Goal: Communication & Community: Answer question/provide support

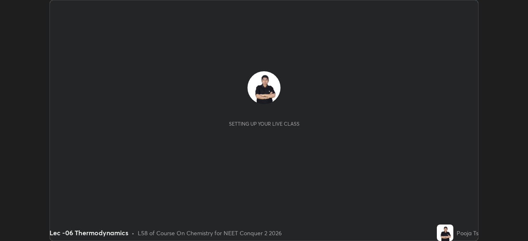
scroll to position [241, 528]
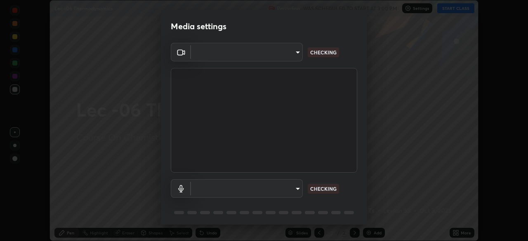
type input "bba66c41345857dcc9a6d4c580dc01eb5c8f13e357e582705132971b55534d29"
type input "default"
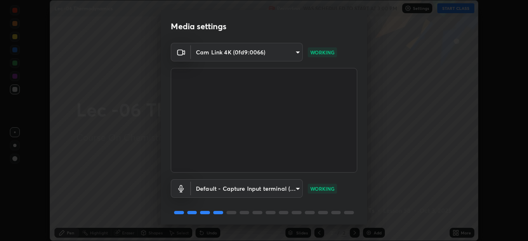
scroll to position [29, 0]
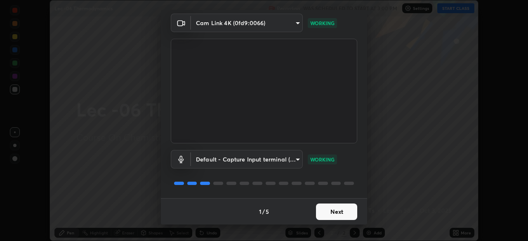
click at [346, 210] on button "Next" at bounding box center [336, 212] width 41 height 17
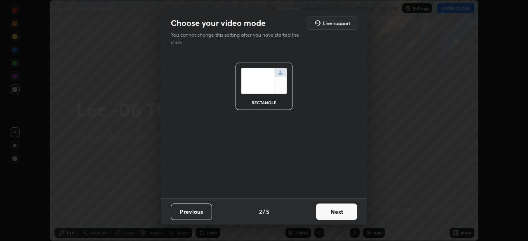
click at [348, 212] on button "Next" at bounding box center [336, 212] width 41 height 17
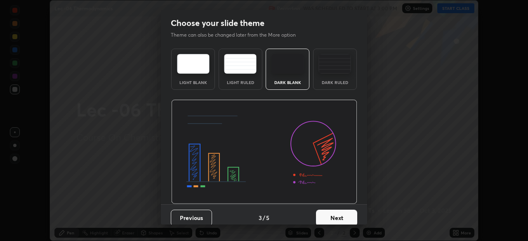
click at [342, 218] on button "Next" at bounding box center [336, 218] width 41 height 17
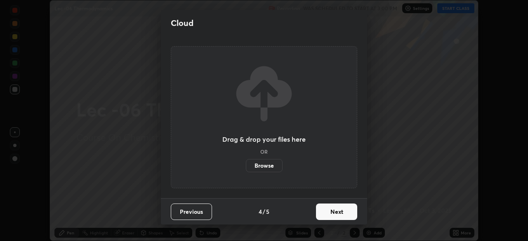
click at [354, 212] on button "Next" at bounding box center [336, 212] width 41 height 17
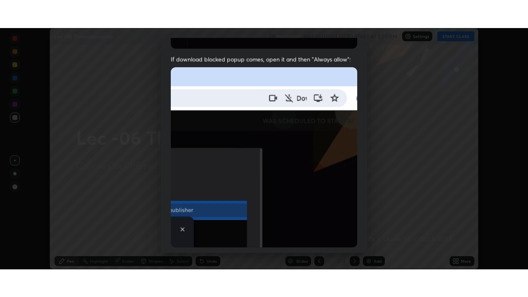
scroll to position [198, 0]
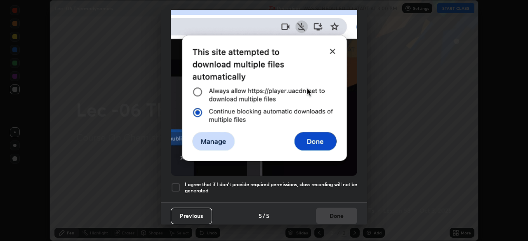
click at [178, 183] on div at bounding box center [176, 188] width 10 height 10
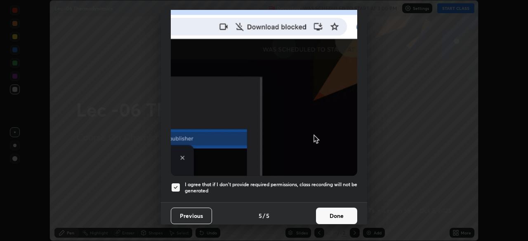
click at [341, 212] on button "Done" at bounding box center [336, 216] width 41 height 17
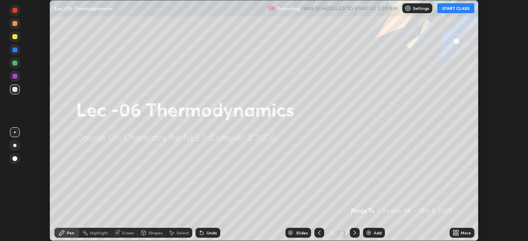
click at [454, 10] on button "START CLASS" at bounding box center [455, 8] width 37 height 10
click at [462, 232] on div "More" at bounding box center [466, 233] width 10 height 4
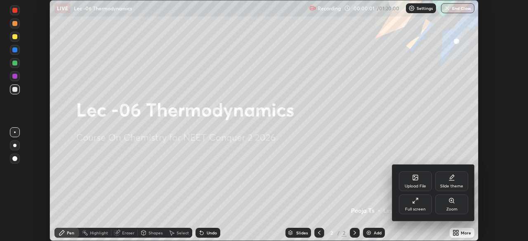
click at [431, 210] on div "Full screen" at bounding box center [415, 205] width 33 height 20
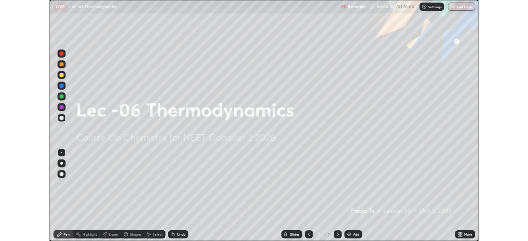
scroll to position [297, 528]
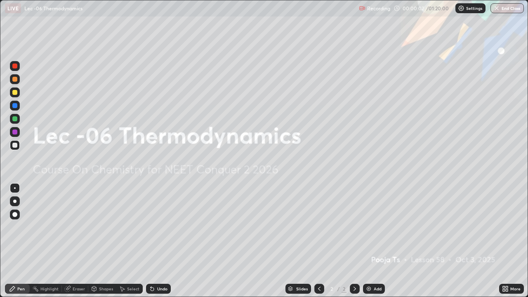
click at [383, 241] on div "Add" at bounding box center [374, 289] width 22 height 10
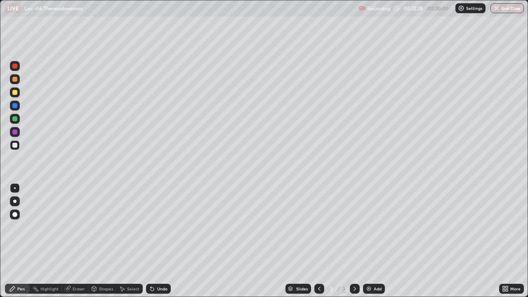
click at [366, 241] on img at bounding box center [369, 289] width 7 height 7
click at [149, 241] on div "Undo" at bounding box center [158, 289] width 25 height 10
click at [366, 241] on img at bounding box center [369, 289] width 7 height 7
click at [367, 241] on img at bounding box center [369, 289] width 7 height 7
click at [369, 241] on img at bounding box center [369, 289] width 7 height 7
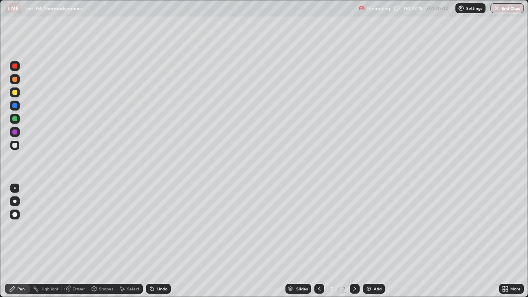
click at [157, 241] on div "Undo" at bounding box center [162, 289] width 10 height 4
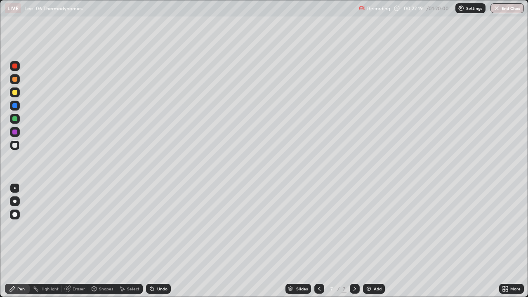
click at [158, 241] on div "Undo" at bounding box center [162, 289] width 10 height 4
click at [363, 241] on div "Add" at bounding box center [374, 289] width 22 height 10
click at [372, 241] on div "Add" at bounding box center [374, 289] width 22 height 10
click at [370, 241] on img at bounding box center [369, 289] width 7 height 7
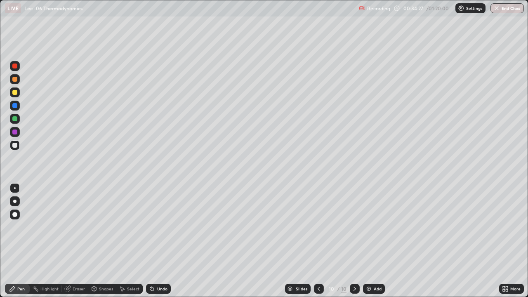
click at [124, 241] on icon at bounding box center [122, 289] width 5 height 5
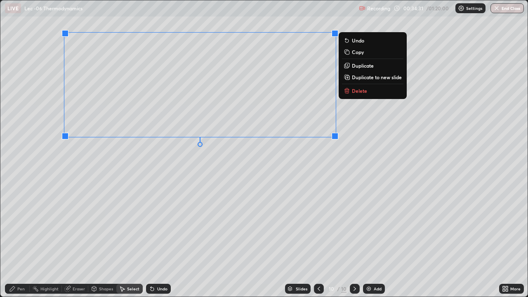
click at [19, 241] on div "Pen" at bounding box center [20, 289] width 7 height 4
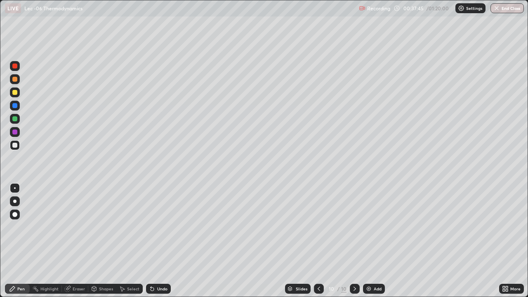
click at [151, 241] on icon at bounding box center [151, 287] width 1 height 1
click at [368, 241] on img at bounding box center [369, 289] width 7 height 7
click at [363, 241] on div "Add" at bounding box center [374, 289] width 22 height 10
click at [150, 241] on div "Undo" at bounding box center [158, 289] width 25 height 10
click at [75, 241] on div "Eraser" at bounding box center [79, 289] width 12 height 4
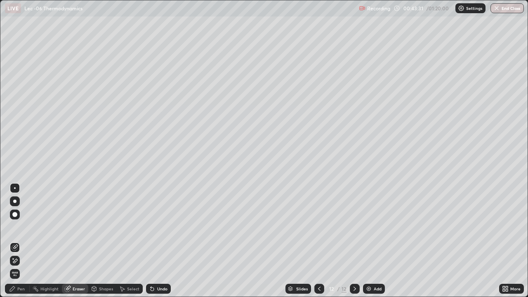
click at [21, 241] on div "Pen" at bounding box center [20, 289] width 7 height 4
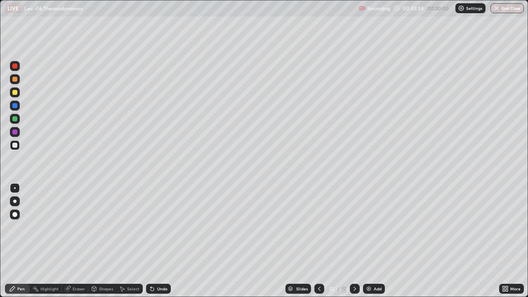
click at [78, 241] on div "Eraser" at bounding box center [79, 289] width 12 height 4
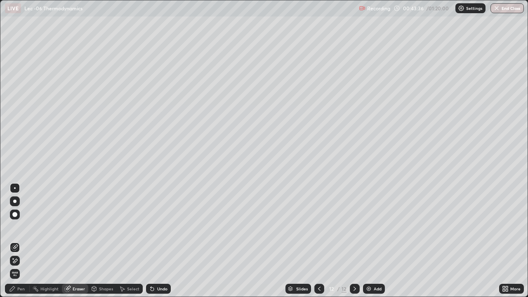
click at [23, 241] on div "Pen" at bounding box center [20, 289] width 7 height 4
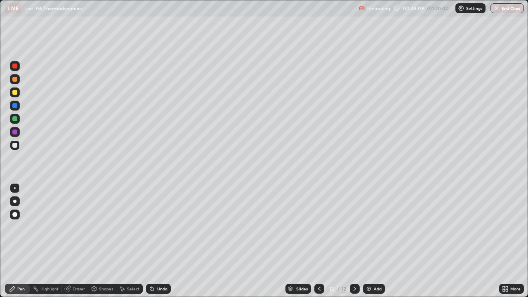
click at [370, 241] on img at bounding box center [369, 289] width 7 height 7
click at [18, 96] on div at bounding box center [15, 92] width 10 height 10
click at [151, 241] on icon at bounding box center [152, 289] width 3 height 3
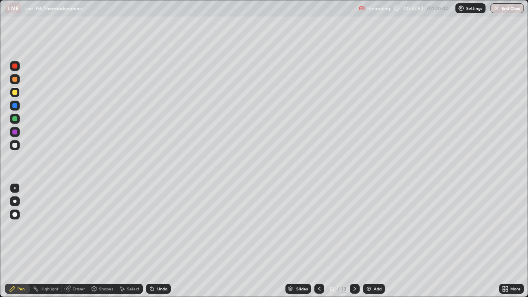
click at [150, 241] on icon at bounding box center [152, 289] width 7 height 7
click at [151, 241] on icon at bounding box center [152, 289] width 3 height 3
click at [155, 241] on div "Undo" at bounding box center [158, 289] width 25 height 10
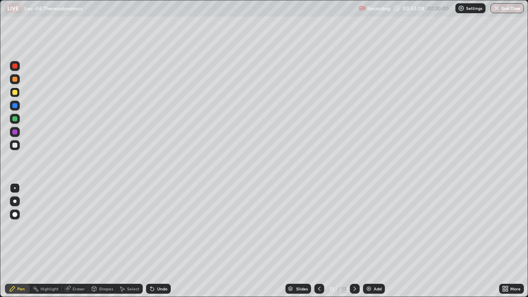
click at [157, 241] on div "Undo" at bounding box center [162, 289] width 10 height 4
click at [158, 241] on div "Undo" at bounding box center [162, 289] width 10 height 4
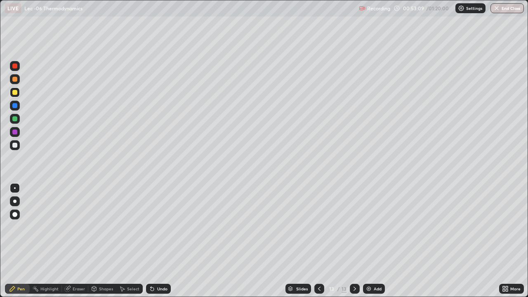
click at [158, 241] on div "Undo" at bounding box center [162, 289] width 10 height 4
click at [157, 241] on div "Undo" at bounding box center [162, 289] width 10 height 4
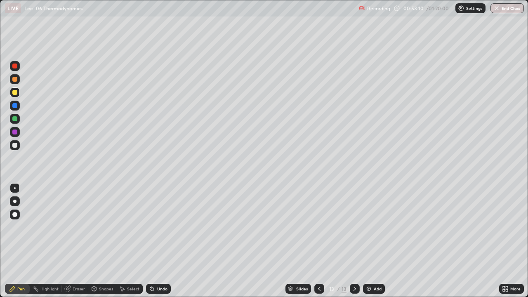
click at [157, 241] on div "Undo" at bounding box center [162, 289] width 10 height 4
click at [101, 241] on div "Shapes" at bounding box center [102, 289] width 28 height 10
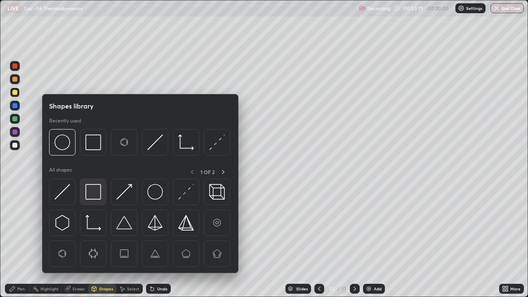
click at [97, 198] on img at bounding box center [93, 192] width 16 height 16
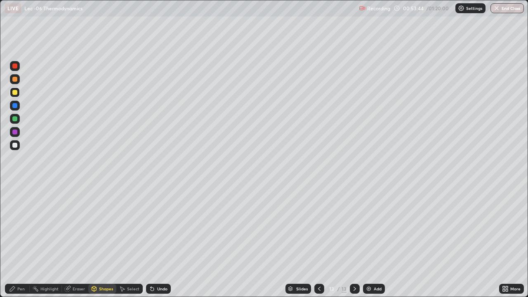
click at [122, 241] on icon at bounding box center [122, 289] width 5 height 5
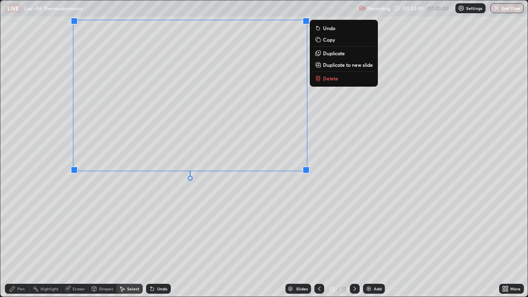
click at [223, 220] on div "0 ° Undo Copy Duplicate Duplicate to new slide Delete" at bounding box center [263, 148] width 527 height 296
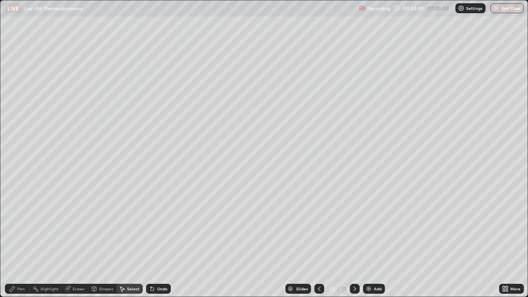
click at [18, 241] on div "Pen" at bounding box center [20, 289] width 7 height 4
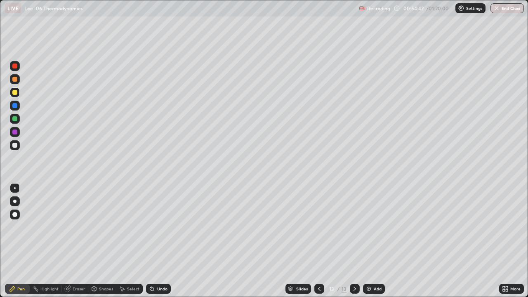
click at [100, 241] on div "Shapes" at bounding box center [106, 289] width 14 height 4
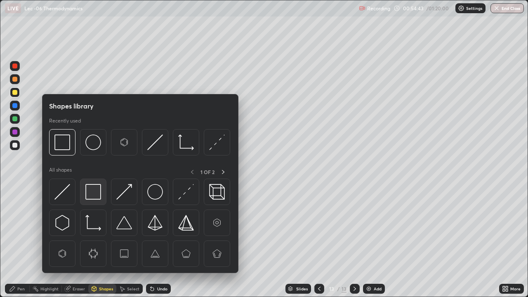
click at [97, 195] on img at bounding box center [93, 192] width 16 height 16
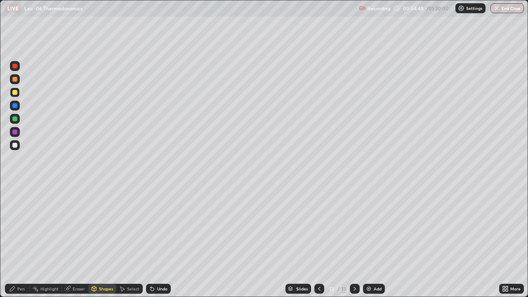
click at [22, 241] on div "Pen" at bounding box center [20, 289] width 7 height 4
click at [151, 241] on icon at bounding box center [151, 287] width 1 height 1
click at [153, 241] on icon at bounding box center [152, 289] width 7 height 7
click at [152, 241] on icon at bounding box center [152, 289] width 3 height 3
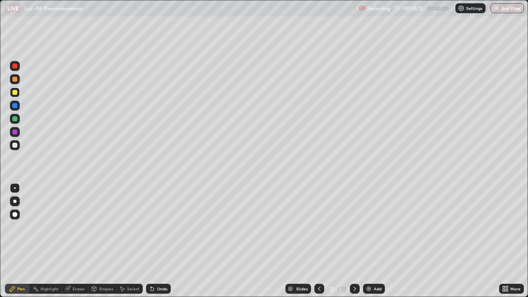
click at [154, 241] on icon at bounding box center [152, 289] width 7 height 7
click at [100, 241] on div "Shapes" at bounding box center [106, 289] width 14 height 4
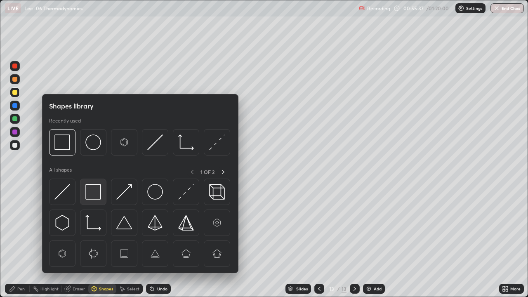
click at [96, 198] on img at bounding box center [93, 192] width 16 height 16
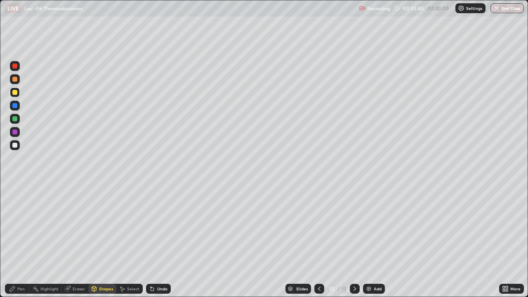
click at [21, 241] on div "Pen" at bounding box center [20, 289] width 7 height 4
click at [237, 241] on div "Slides 13 / 13 Add" at bounding box center [335, 289] width 328 height 17
click at [240, 241] on div "Slides 13 / 13 Add" at bounding box center [335, 289] width 328 height 17
click at [369, 241] on img at bounding box center [369, 289] width 7 height 7
click at [151, 241] on icon at bounding box center [152, 289] width 7 height 7
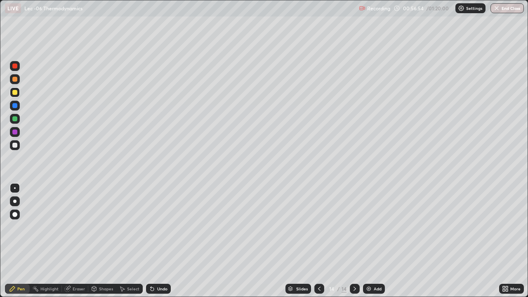
click at [149, 241] on icon at bounding box center [152, 289] width 7 height 7
click at [146, 241] on div "Undo" at bounding box center [158, 289] width 25 height 10
click at [149, 241] on div "Undo" at bounding box center [157, 289] width 28 height 17
click at [146, 241] on div "Undo" at bounding box center [158, 289] width 25 height 10
click at [102, 241] on div "Shapes" at bounding box center [106, 289] width 14 height 4
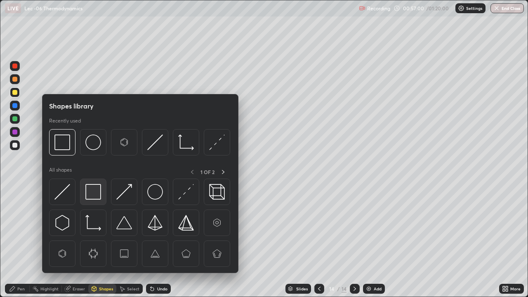
click at [97, 197] on img at bounding box center [93, 192] width 16 height 16
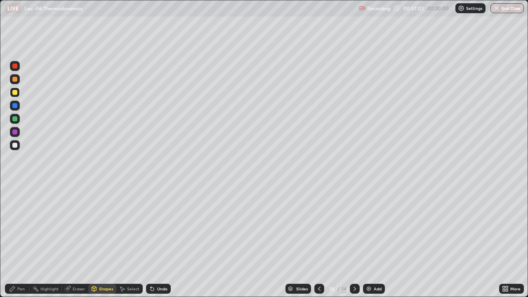
click at [21, 241] on div "Pen" at bounding box center [20, 289] width 7 height 4
click at [104, 241] on div "Shapes" at bounding box center [102, 289] width 28 height 10
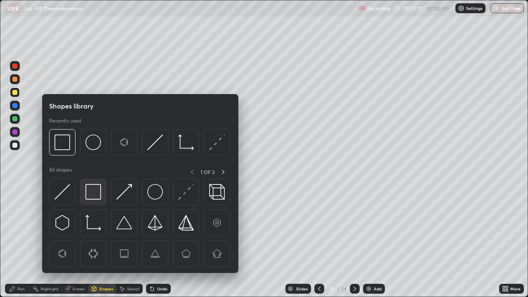
click at [98, 198] on img at bounding box center [93, 192] width 16 height 16
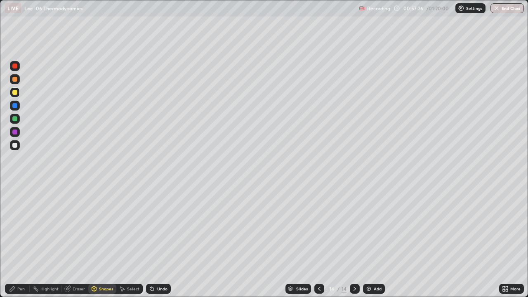
click at [15, 146] on div at bounding box center [14, 145] width 5 height 5
click at [151, 241] on icon at bounding box center [151, 287] width 1 height 1
click at [17, 241] on div "Pen" at bounding box center [17, 289] width 25 height 10
click at [151, 241] on icon at bounding box center [152, 289] width 3 height 3
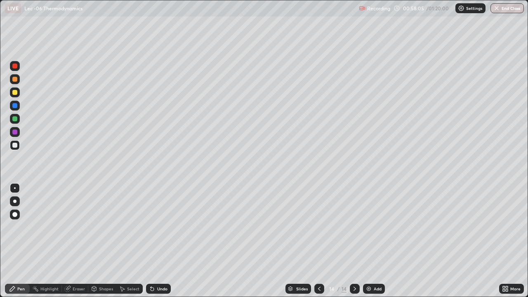
click at [151, 241] on icon at bounding box center [152, 289] width 7 height 7
click at [375, 241] on div "Add" at bounding box center [374, 289] width 22 height 10
click at [19, 92] on div at bounding box center [15, 92] width 10 height 10
click at [317, 241] on icon at bounding box center [319, 289] width 7 height 7
click at [314, 241] on div at bounding box center [319, 289] width 10 height 10
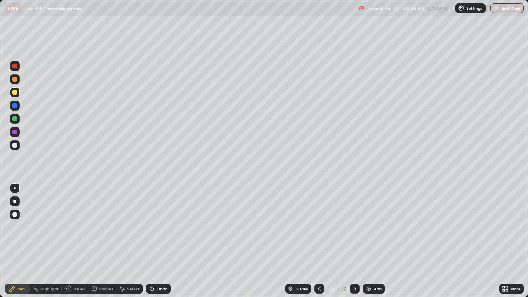
click at [355, 241] on icon at bounding box center [355, 289] width 2 height 4
click at [352, 241] on icon at bounding box center [355, 289] width 7 height 7
click at [130, 241] on div "Select" at bounding box center [129, 289] width 26 height 10
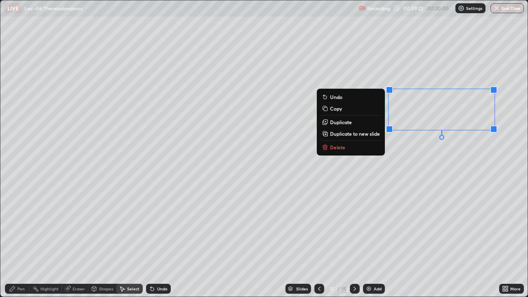
click at [21, 241] on div "Pen" at bounding box center [20, 289] width 7 height 4
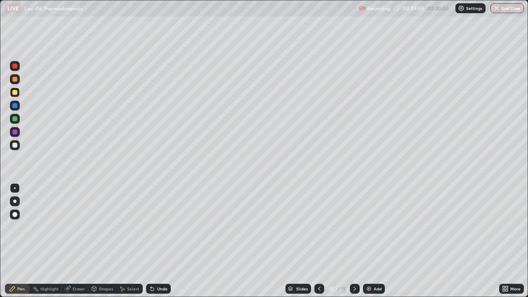
click at [99, 241] on div "Shapes" at bounding box center [106, 289] width 14 height 4
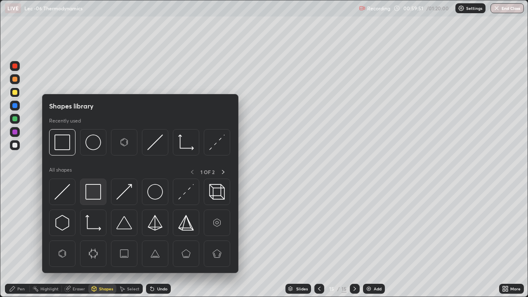
click at [98, 197] on img at bounding box center [93, 192] width 16 height 16
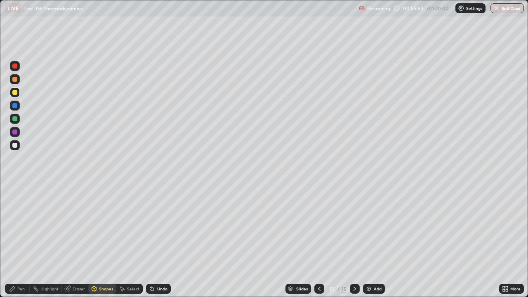
click at [21, 241] on div "Pen" at bounding box center [20, 289] width 7 height 4
click at [105, 241] on div "Shapes" at bounding box center [102, 289] width 28 height 10
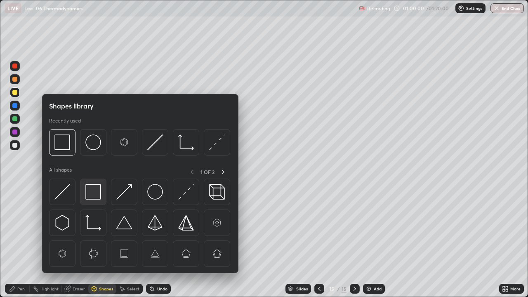
click at [99, 195] on img at bounding box center [93, 192] width 16 height 16
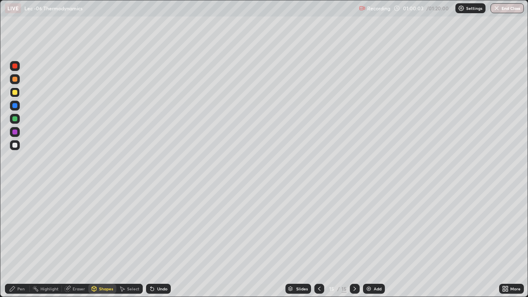
click at [17, 241] on div "Pen" at bounding box center [17, 289] width 25 height 10
click at [78, 241] on div "Eraser" at bounding box center [79, 289] width 12 height 4
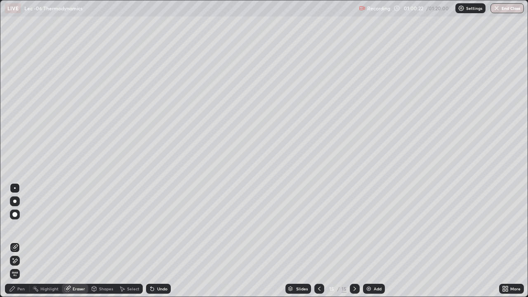
click at [24, 241] on div "Pen" at bounding box center [20, 289] width 7 height 4
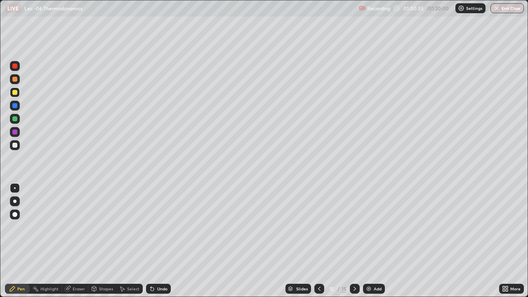
click at [96, 241] on icon at bounding box center [94, 289] width 7 height 7
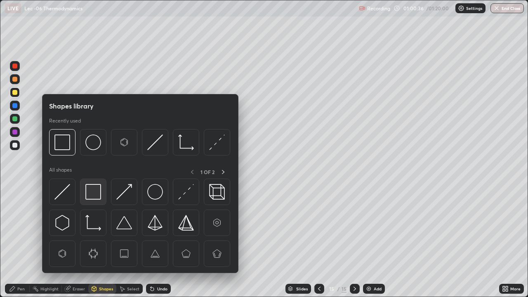
click at [91, 193] on img at bounding box center [93, 192] width 16 height 16
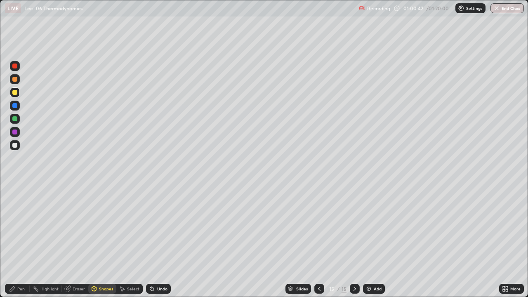
click at [151, 241] on icon at bounding box center [152, 289] width 3 height 3
click at [103, 241] on div "Shapes" at bounding box center [106, 289] width 14 height 4
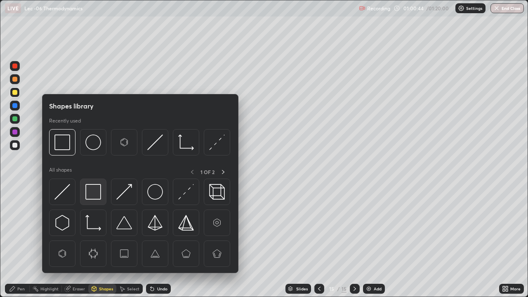
click at [90, 193] on img at bounding box center [93, 192] width 16 height 16
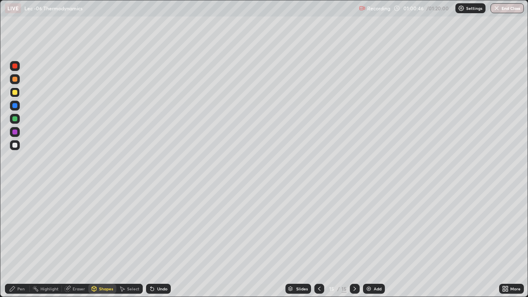
click at [14, 241] on icon at bounding box center [12, 289] width 7 height 7
click at [130, 241] on div "Select" at bounding box center [129, 289] width 26 height 10
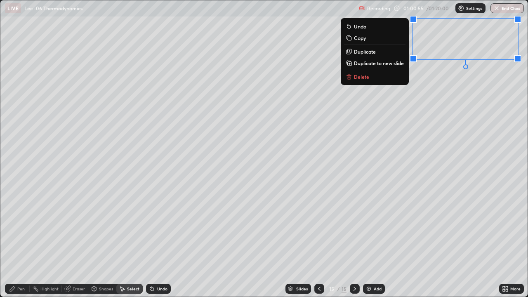
click at [15, 241] on icon at bounding box center [12, 289] width 7 height 7
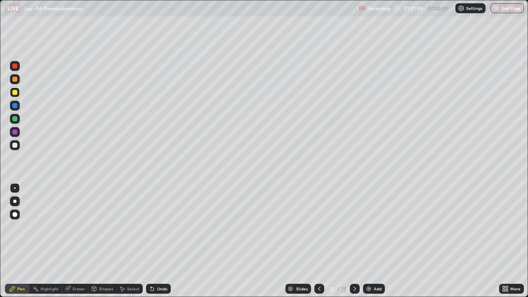
click at [102, 241] on div "Shapes" at bounding box center [102, 289] width 28 height 10
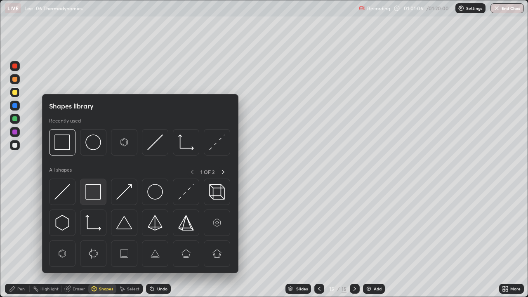
click at [97, 190] on img at bounding box center [93, 192] width 16 height 16
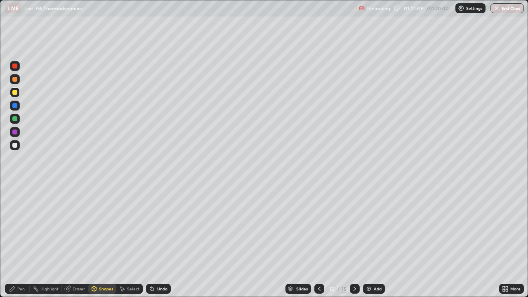
click at [21, 241] on div "Pen" at bounding box center [20, 289] width 7 height 4
click at [16, 147] on div at bounding box center [14, 145] width 5 height 5
click at [90, 241] on div "Shapes" at bounding box center [102, 289] width 28 height 10
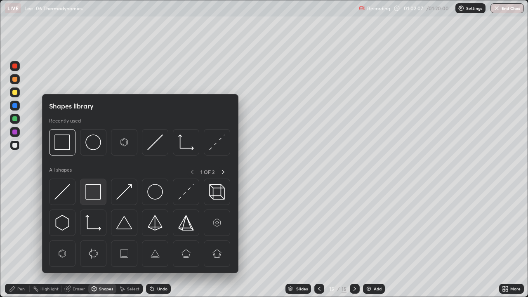
click at [92, 196] on img at bounding box center [93, 192] width 16 height 16
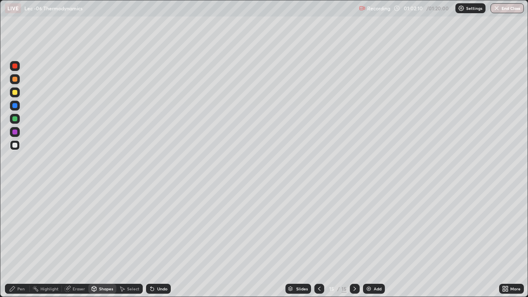
click at [21, 241] on div "Pen" at bounding box center [20, 289] width 7 height 4
click at [363, 241] on div "Add" at bounding box center [374, 289] width 22 height 10
click at [155, 241] on div "Undo" at bounding box center [158, 289] width 25 height 10
click at [151, 241] on icon at bounding box center [152, 289] width 3 height 3
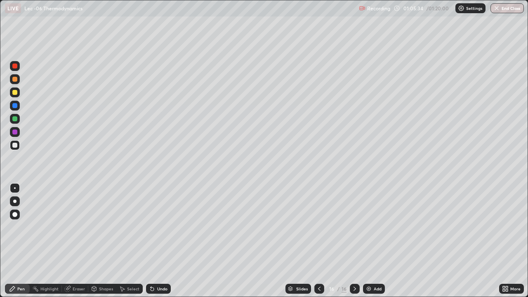
click at [151, 241] on icon at bounding box center [152, 289] width 3 height 3
click at [121, 241] on icon at bounding box center [122, 289] width 7 height 7
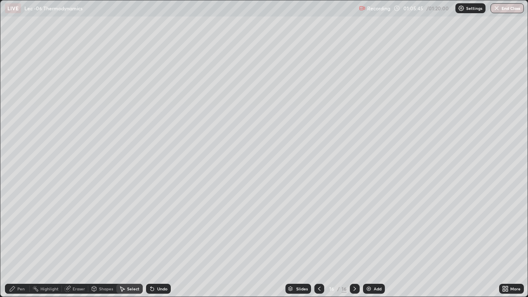
click at [102, 241] on div "Shapes" at bounding box center [106, 289] width 14 height 4
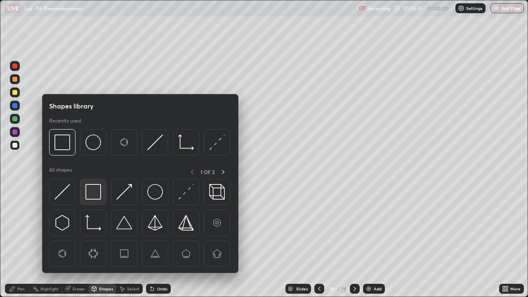
click at [100, 193] on img at bounding box center [93, 192] width 16 height 16
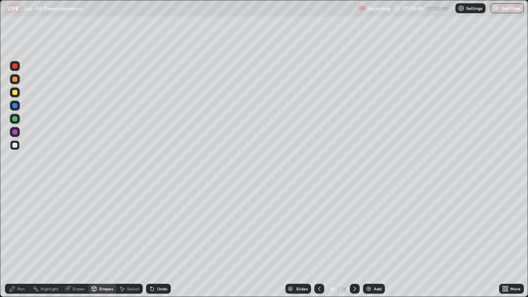
click at [103, 241] on div "Shapes" at bounding box center [106, 289] width 14 height 4
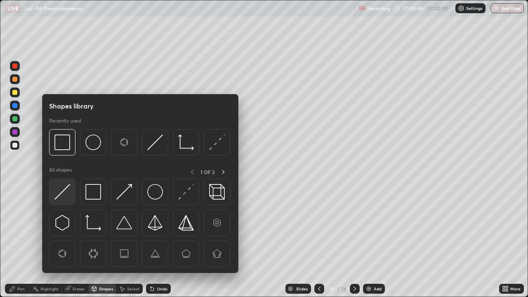
click at [67, 194] on img at bounding box center [62, 192] width 16 height 16
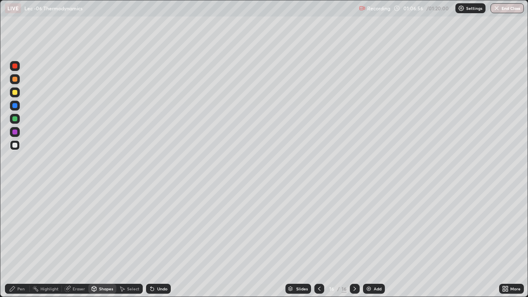
click at [372, 241] on div "Add" at bounding box center [374, 289] width 22 height 10
click at [17, 94] on div at bounding box center [14, 92] width 5 height 5
click at [151, 241] on icon at bounding box center [152, 289] width 3 height 3
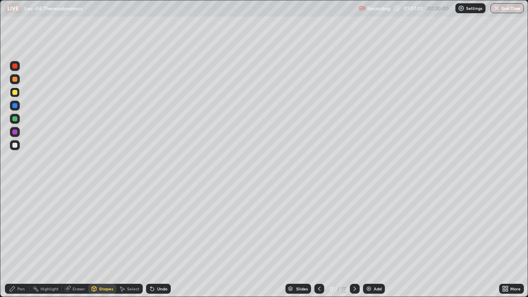
click at [19, 241] on div "Pen" at bounding box center [20, 289] width 7 height 4
click at [154, 241] on div "Undo" at bounding box center [158, 289] width 25 height 10
click at [153, 241] on icon at bounding box center [152, 289] width 3 height 3
click at [155, 241] on div "Undo" at bounding box center [158, 289] width 25 height 10
click at [152, 241] on div "Undo" at bounding box center [158, 289] width 25 height 10
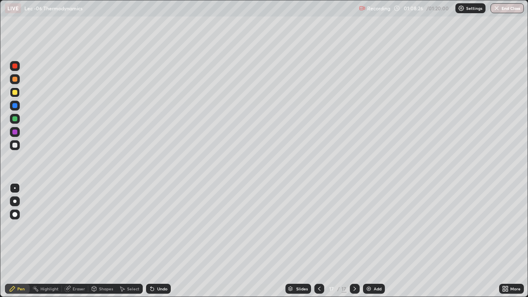
click at [15, 145] on div at bounding box center [14, 145] width 5 height 5
click at [123, 241] on icon at bounding box center [122, 289] width 7 height 7
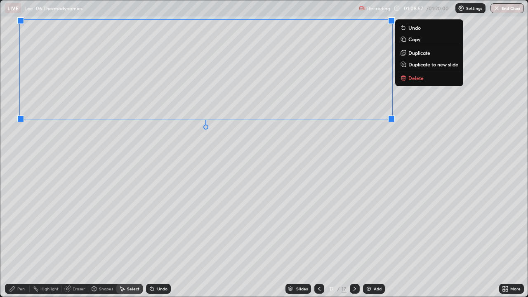
click at [22, 241] on div "Pen" at bounding box center [20, 289] width 7 height 4
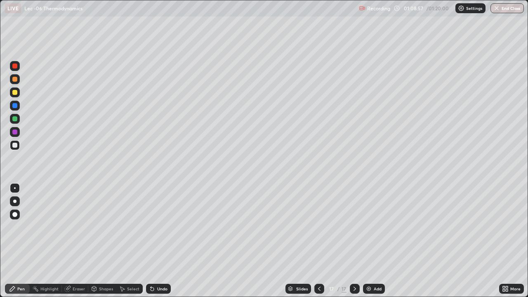
click at [16, 147] on div at bounding box center [14, 145] width 5 height 5
click at [151, 241] on div "Undo" at bounding box center [158, 289] width 25 height 10
click at [151, 241] on icon at bounding box center [152, 289] width 3 height 3
click at [371, 241] on div "Add" at bounding box center [374, 289] width 22 height 10
click at [19, 84] on div at bounding box center [15, 79] width 10 height 13
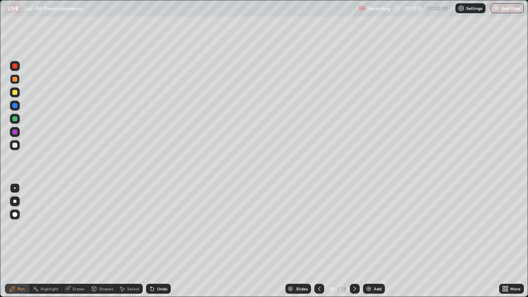
click at [14, 147] on div at bounding box center [14, 145] width 5 height 5
click at [155, 241] on div "Undo" at bounding box center [158, 289] width 25 height 10
click at [376, 241] on div "Add" at bounding box center [378, 289] width 8 height 4
click at [15, 92] on div at bounding box center [14, 92] width 5 height 5
click at [158, 241] on div "Undo" at bounding box center [158, 289] width 25 height 10
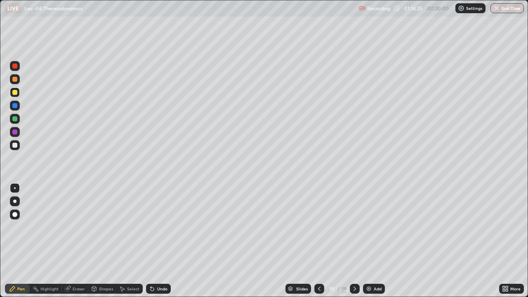
click at [160, 241] on div "Undo" at bounding box center [157, 289] width 28 height 17
click at [151, 241] on icon at bounding box center [152, 289] width 3 height 3
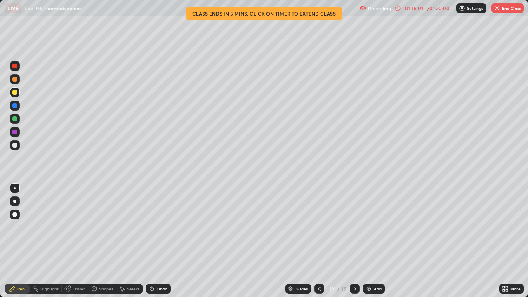
click at [18, 147] on div at bounding box center [15, 145] width 10 height 10
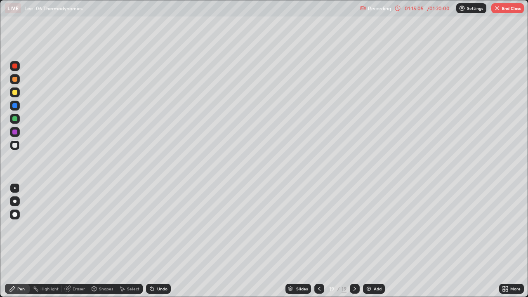
click at [151, 241] on icon at bounding box center [151, 287] width 1 height 1
click at [150, 241] on icon at bounding box center [152, 289] width 7 height 7
click at [16, 119] on div at bounding box center [14, 118] width 5 height 5
click at [155, 241] on div "Undo" at bounding box center [158, 289] width 25 height 10
click at [501, 10] on button "End Class" at bounding box center [507, 8] width 33 height 10
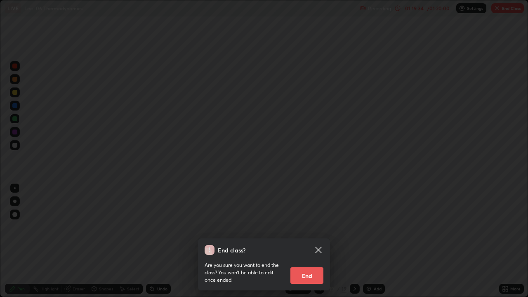
click at [315, 241] on button "End" at bounding box center [306, 275] width 33 height 17
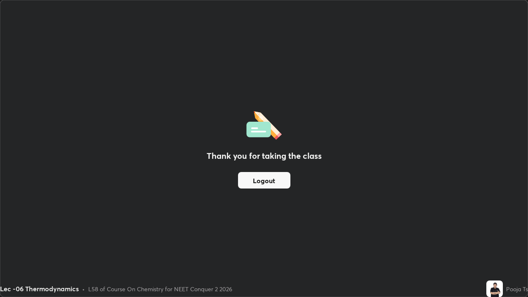
click at [283, 180] on button "Logout" at bounding box center [264, 180] width 52 height 17
click at [283, 179] on button "Logout" at bounding box center [264, 180] width 52 height 17
click at [110, 207] on div "Thank you for taking the class Logout" at bounding box center [263, 148] width 527 height 296
click at [73, 230] on div "Thank you for taking the class Logout" at bounding box center [263, 148] width 527 height 296
click at [40, 45] on div "Thank you for taking the class Logout" at bounding box center [263, 148] width 527 height 296
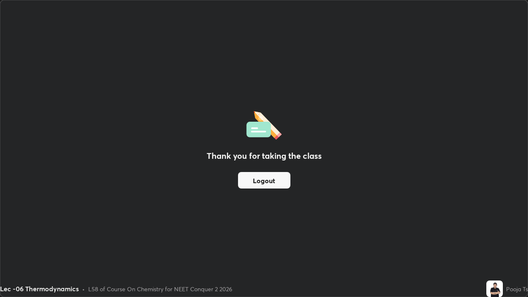
click at [157, 239] on div "Thank you for taking the class Logout" at bounding box center [263, 148] width 527 height 296
click at [134, 229] on div "Thank you for taking the class Logout" at bounding box center [263, 148] width 527 height 296
click at [262, 185] on button "Logout" at bounding box center [264, 180] width 52 height 17
click at [269, 187] on button "Logout" at bounding box center [264, 180] width 52 height 17
click at [412, 217] on div "Thank you for taking the class Logout" at bounding box center [263, 148] width 527 height 296
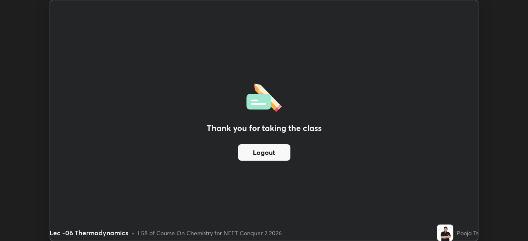
scroll to position [41016, 40729]
